Goal: Information Seeking & Learning: Learn about a topic

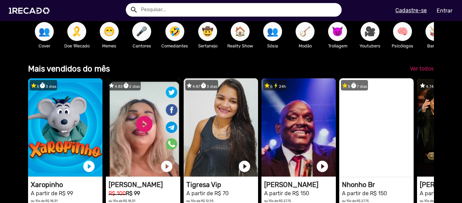
scroll to position [169, 0]
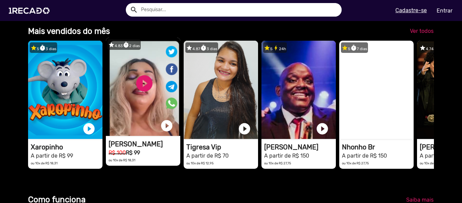
click at [144, 89] on video "1RECADO vídeos dedicados para fãs e empresas" at bounding box center [143, 87] width 74 height 98
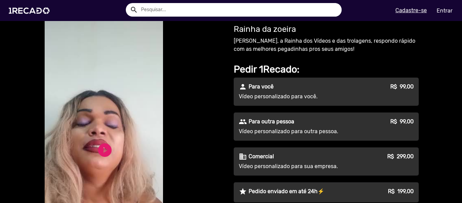
scroll to position [34, 0]
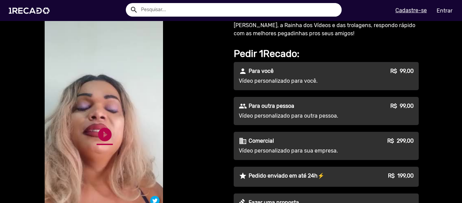
click at [98, 134] on link "play_circle_filled" at bounding box center [105, 134] width 16 height 16
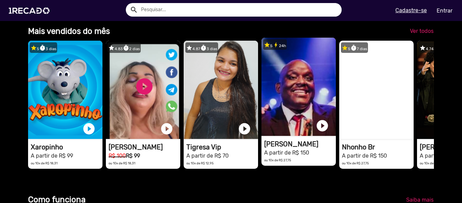
scroll to position [0, 1371]
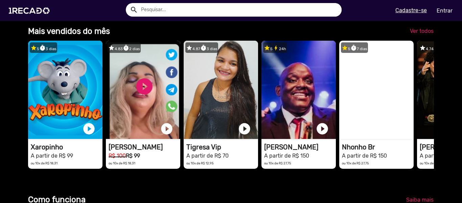
drag, startPoint x: 314, startPoint y: 110, endPoint x: 260, endPoint y: 111, distance: 54.1
click at [260, 111] on div "star 5 timer 3 dias 1RECADO vídeos dedicados para fãs e empresas play_circle_fi…" at bounding box center [230, 104] width 405 height 134
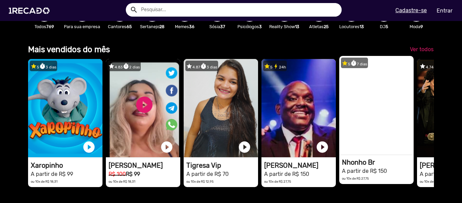
scroll to position [101, 0]
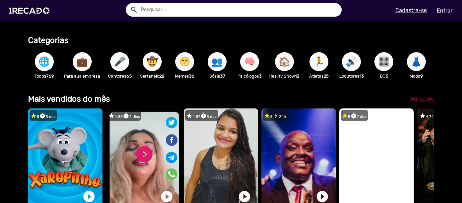
click at [418, 102] on span "Ver todos" at bounding box center [422, 98] width 24 height 6
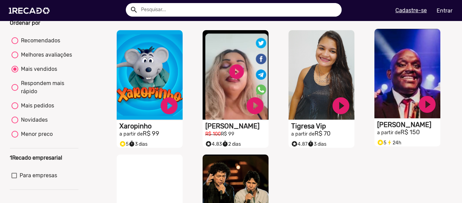
scroll to position [55, 0]
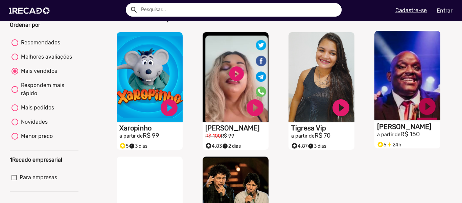
click at [419, 110] on link "play_circle_filled" at bounding box center [427, 106] width 20 height 20
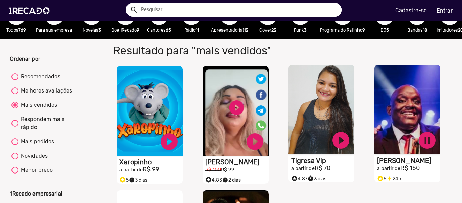
scroll to position [0, 0]
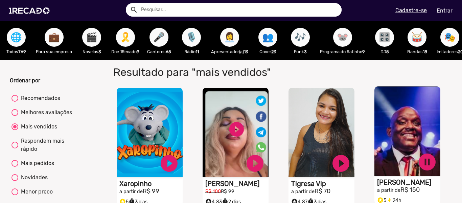
click at [52, 40] on span "💼" at bounding box center [53, 37] width 11 height 19
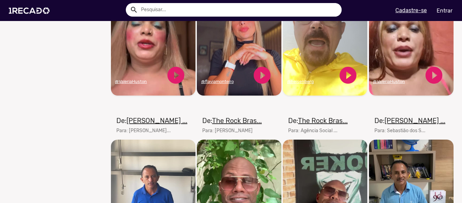
scroll to position [372, 0]
